Goal: Transaction & Acquisition: Purchase product/service

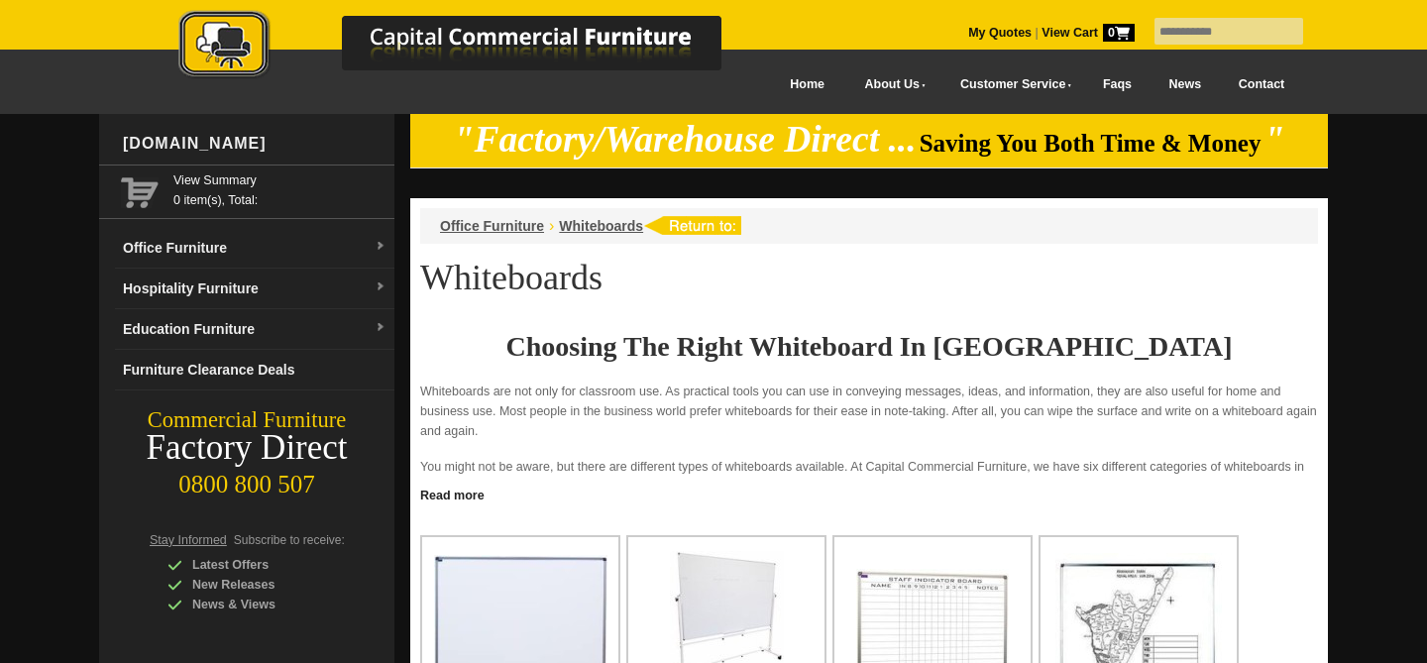
click at [1260, 78] on link "Contact" at bounding box center [1261, 84] width 83 height 45
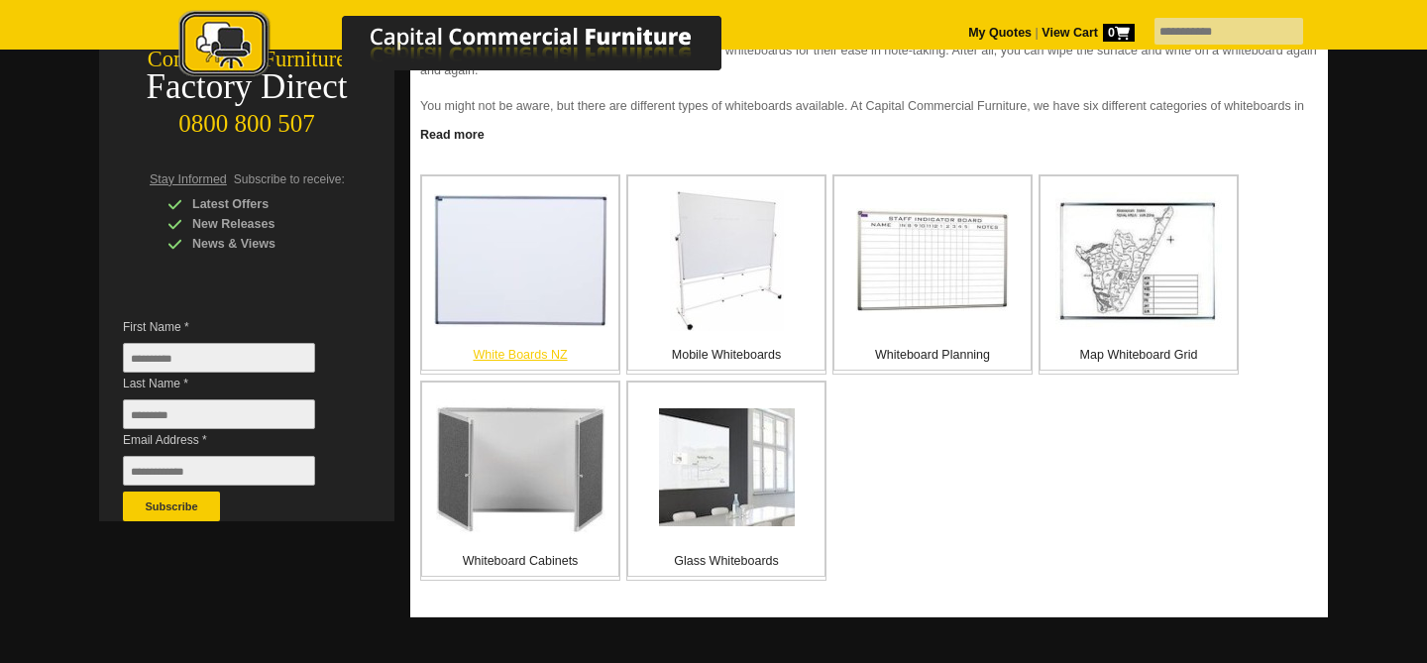
click at [515, 353] on p "White Boards NZ" at bounding box center [520, 355] width 196 height 20
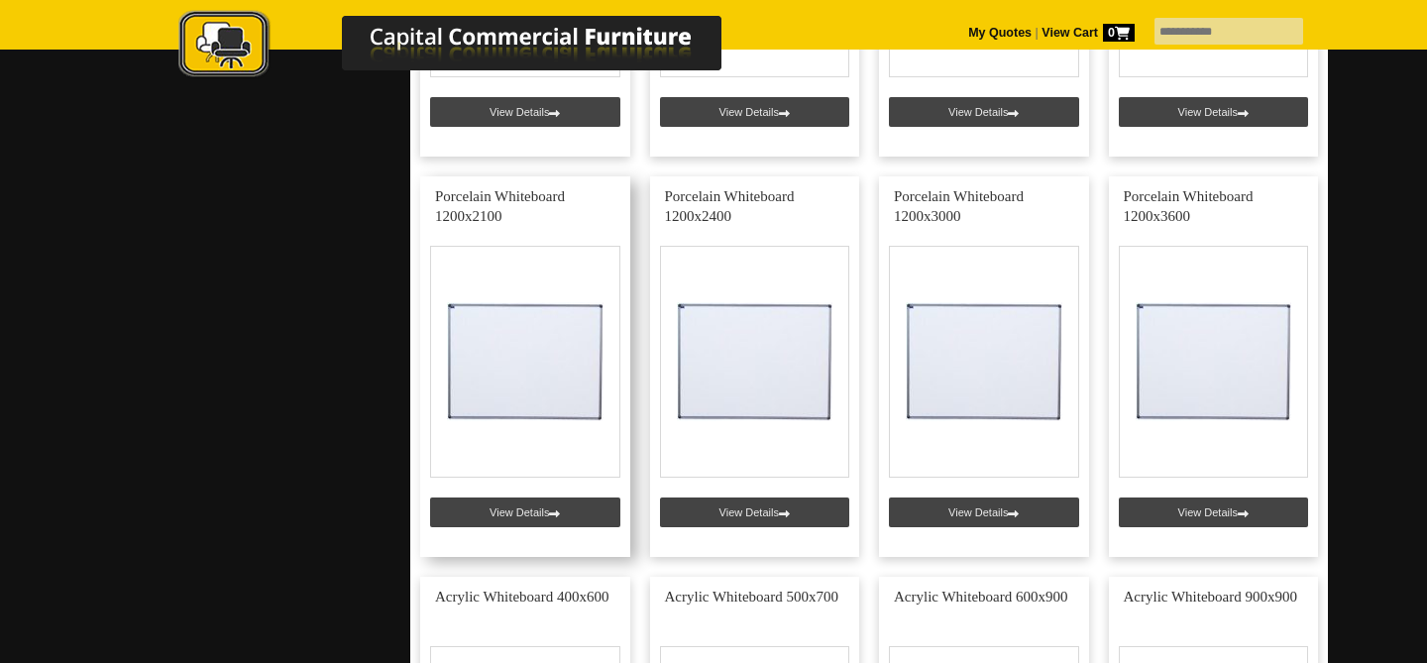
scroll to position [1571, 0]
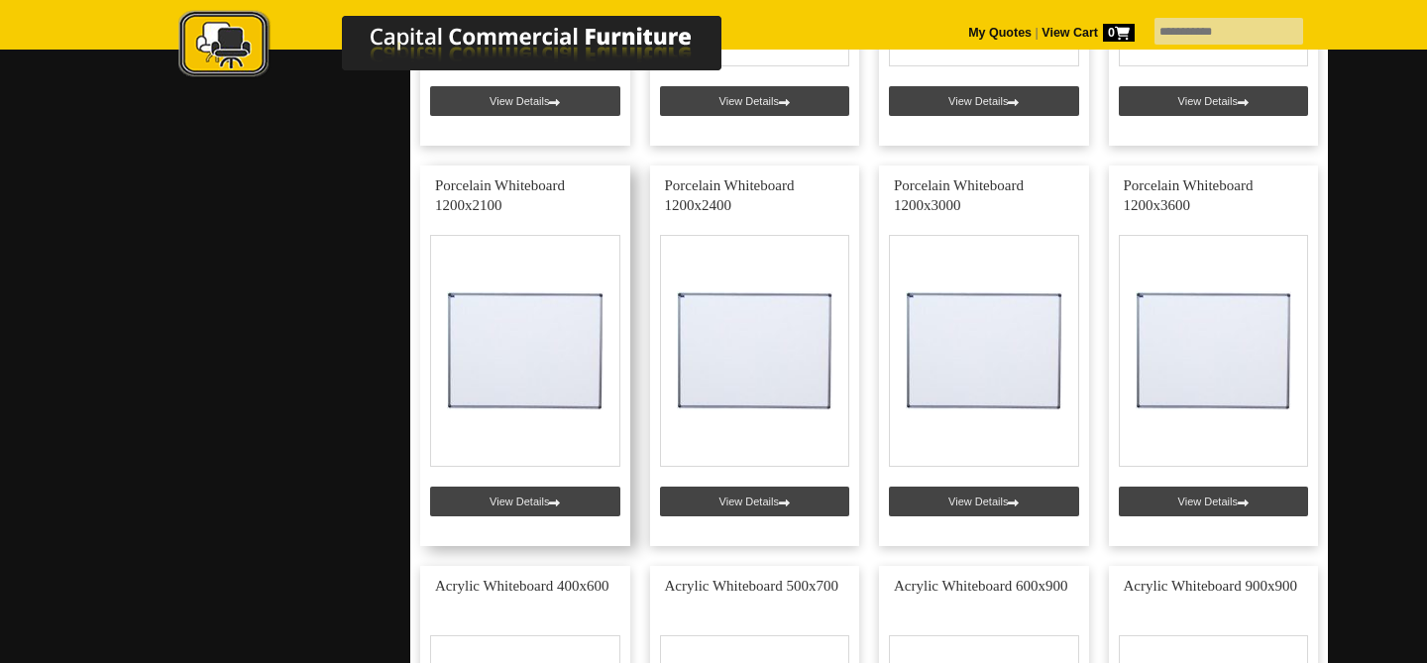
click at [534, 337] on link at bounding box center [525, 355] width 210 height 381
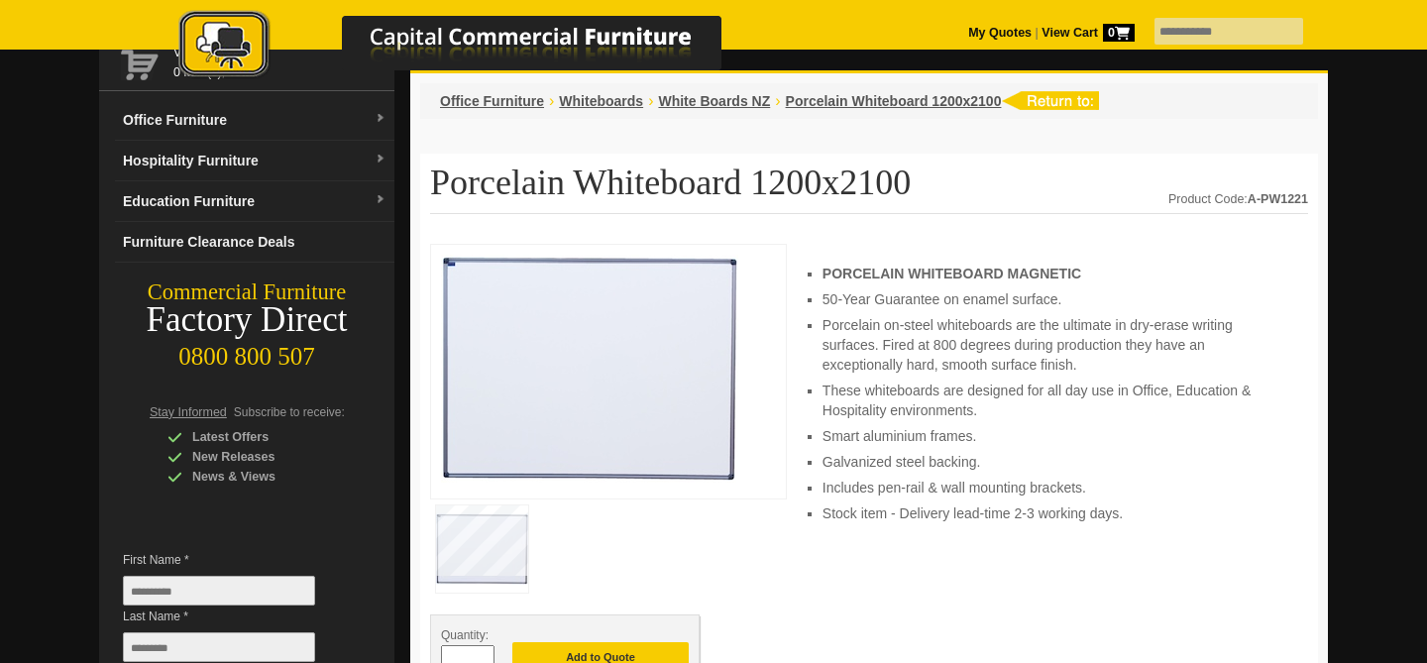
scroll to position [118, 0]
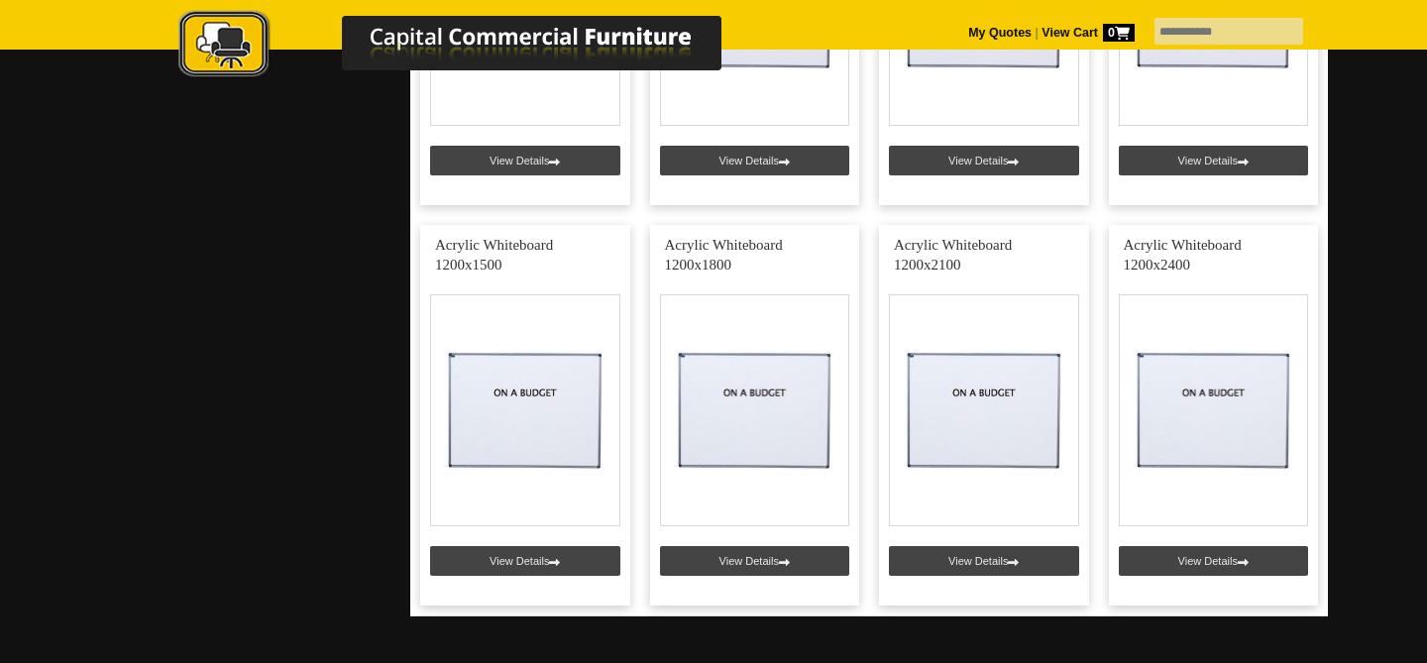
scroll to position [2734, 0]
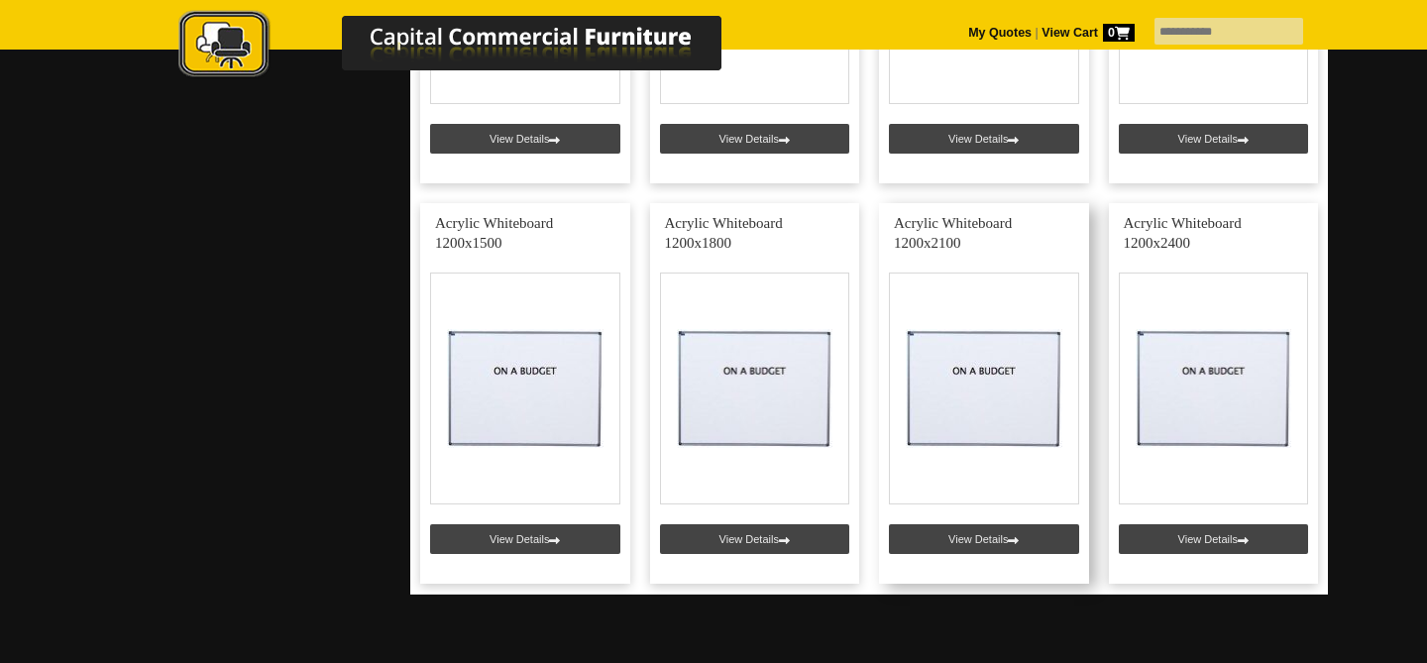
click at [956, 356] on link at bounding box center [984, 393] width 210 height 381
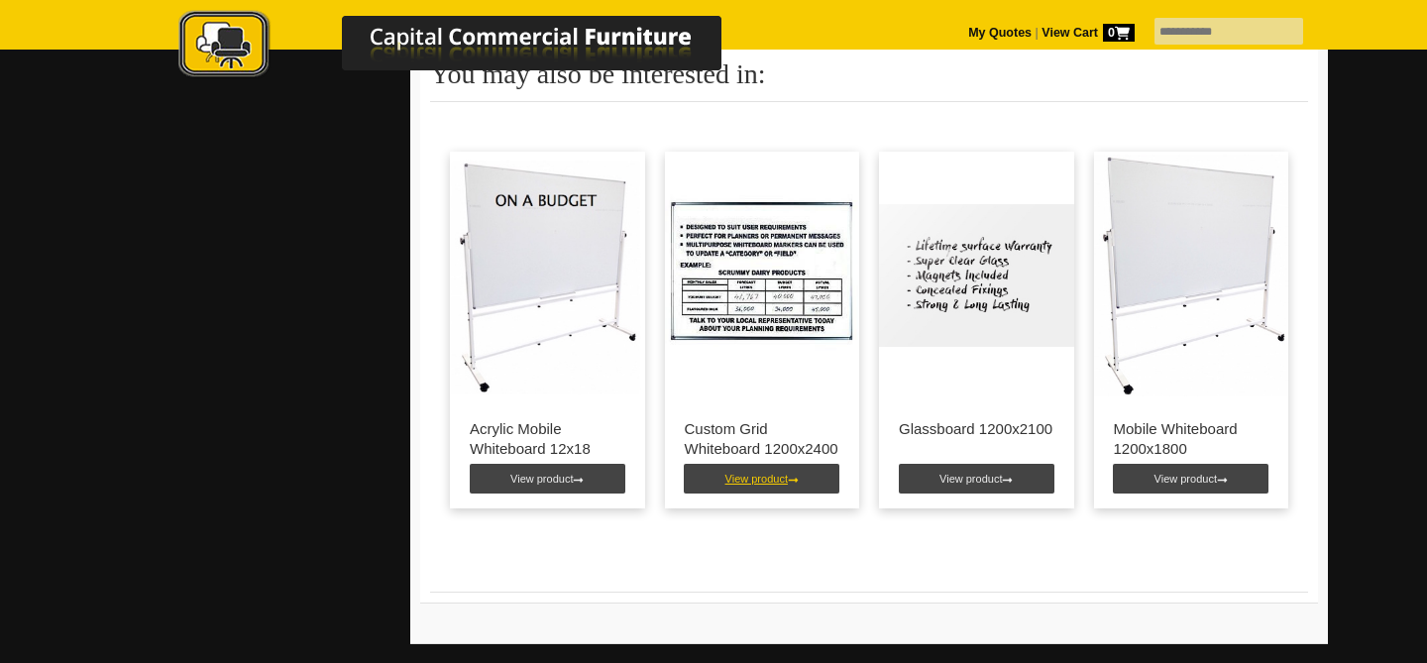
scroll to position [1062, 0]
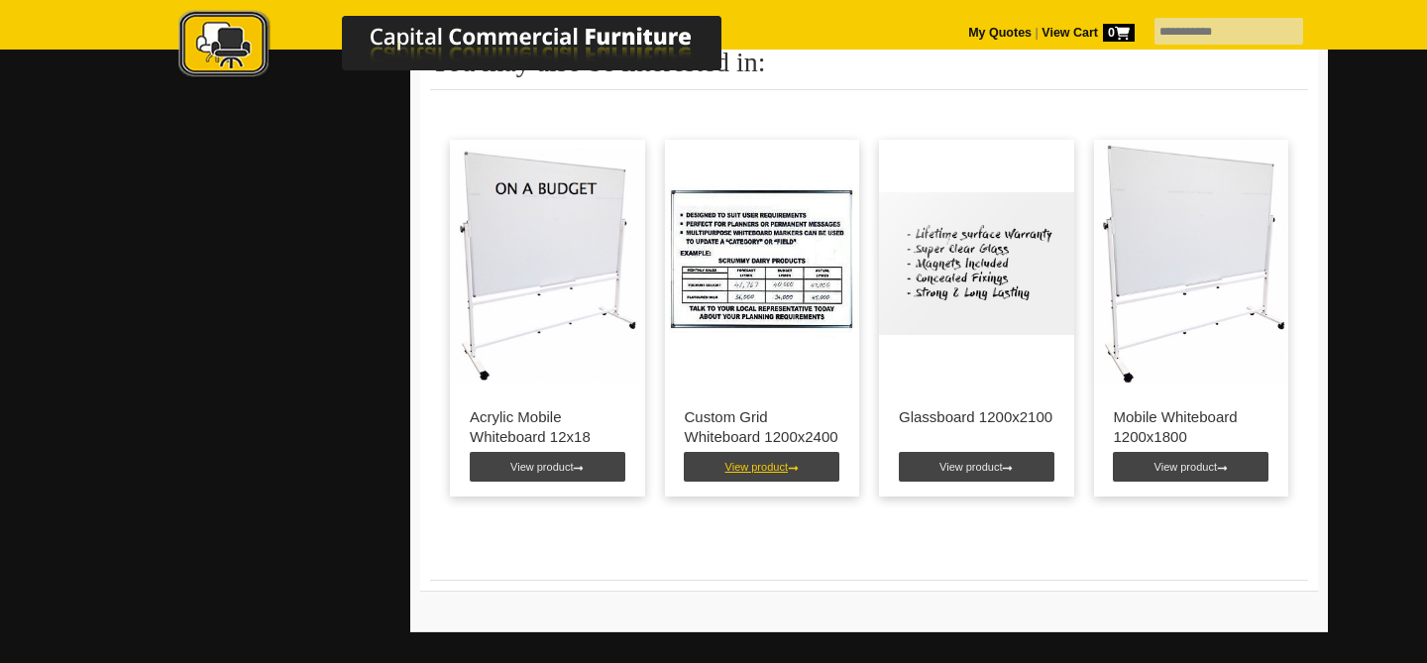
click at [756, 458] on link "View product" at bounding box center [762, 467] width 156 height 30
